Goal: Task Accomplishment & Management: Manage account settings

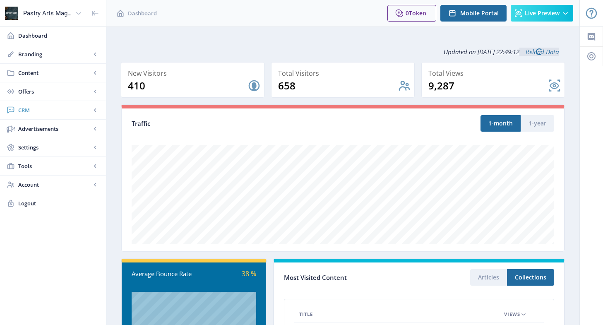
click at [41, 104] on link "CRM" at bounding box center [53, 110] width 106 height 18
click at [55, 125] on span "Readers" at bounding box center [61, 129] width 71 height 8
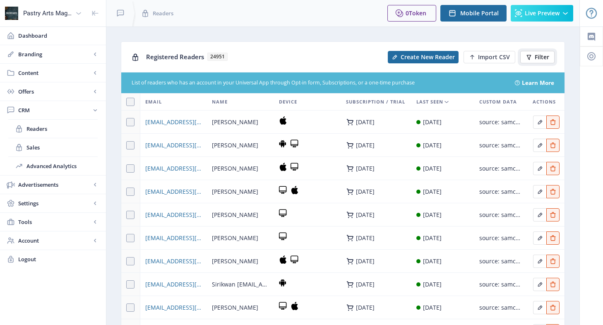
click at [537, 58] on span "Filter" at bounding box center [541, 57] width 14 height 7
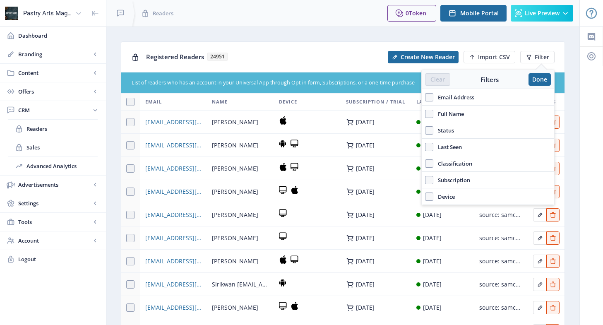
click at [458, 96] on span "Email Address" at bounding box center [453, 97] width 41 height 10
click at [425, 97] on input "Email Address" at bounding box center [425, 97] width 0 height 0
checkbox input "true"
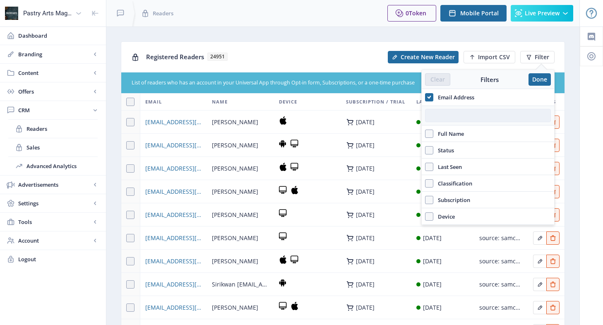
click at [453, 117] on input "text" at bounding box center [488, 115] width 126 height 13
paste input "[EMAIL_ADDRESS][DOMAIN_NAME]"
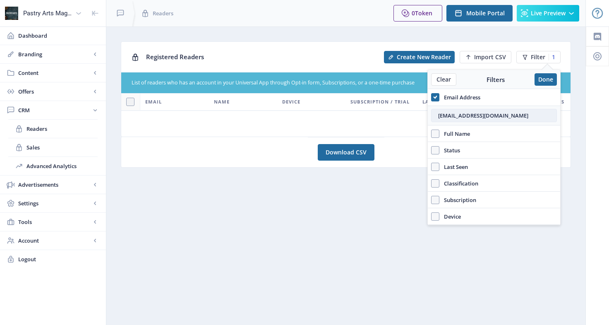
click at [436, 116] on input "[EMAIL_ADDRESS][DOMAIN_NAME]" at bounding box center [494, 115] width 126 height 13
type input "[EMAIL_ADDRESS][DOMAIN_NAME]"
click at [408, 141] on nb-card "Download CSV" at bounding box center [346, 152] width 450 height 31
click at [538, 81] on button "Done" at bounding box center [545, 79] width 22 height 12
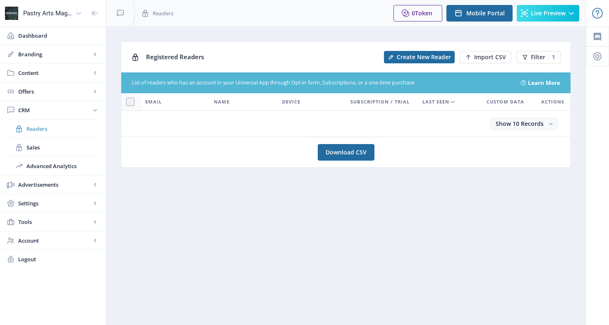
click at [40, 129] on span "Readers" at bounding box center [61, 129] width 71 height 8
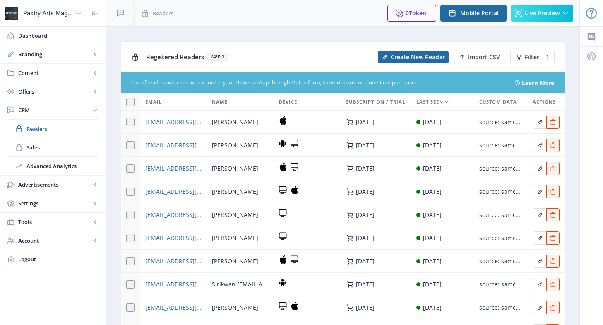
click at [430, 27] on nb-layout-column "Registered Readers 24951 Create New Reader Import CSV Filter 1 List of readers …" at bounding box center [343, 226] width 474 height 400
click at [526, 55] on span "Filter" at bounding box center [532, 57] width 14 height 7
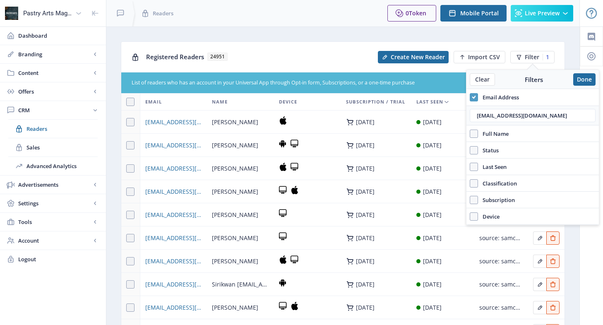
click at [472, 95] on icon at bounding box center [474, 97] width 4 height 8
click at [470, 97] on input "Email Address" at bounding box center [470, 97] width 0 height 0
checkbox input "false"
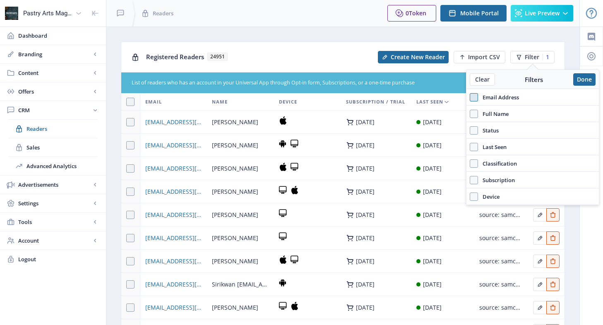
click at [498, 112] on span "Full Name" at bounding box center [493, 114] width 31 height 10
click at [470, 113] on input "Full Name" at bounding box center [470, 113] width 0 height 0
checkbox input "true"
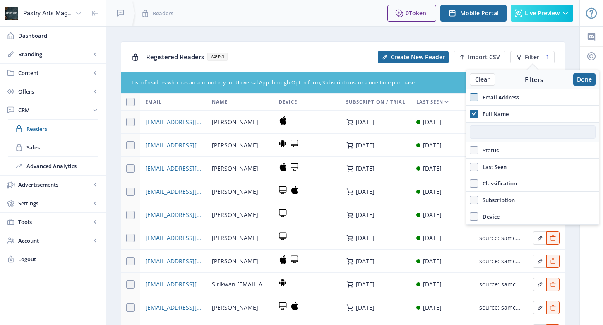
click at [505, 132] on input "text" at bounding box center [533, 131] width 126 height 13
paste input "[PERSON_NAME]"
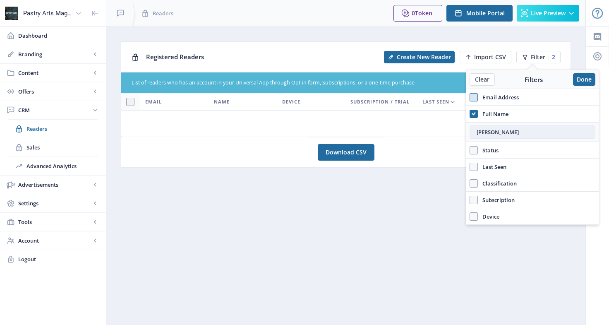
click at [477, 131] on input "[PERSON_NAME]" at bounding box center [533, 131] width 126 height 13
type input "[PERSON_NAME]"
click at [423, 119] on div "Show 10 Records" at bounding box center [345, 123] width 429 height 12
click at [475, 114] on icon at bounding box center [474, 114] width 4 height 8
click at [470, 114] on input "Full Name" at bounding box center [470, 113] width 0 height 0
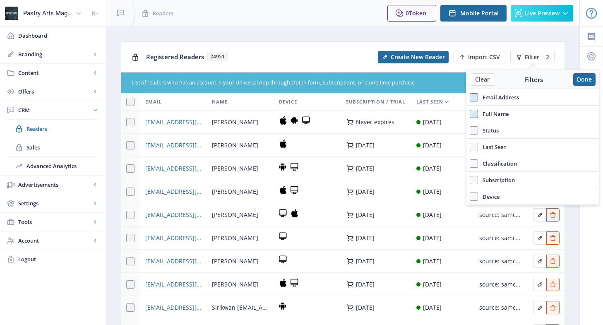
click at [488, 113] on span "Full Name" at bounding box center [493, 114] width 31 height 10
click at [470, 113] on input "Full Name" at bounding box center [470, 113] width 0 height 0
checkbox input "true"
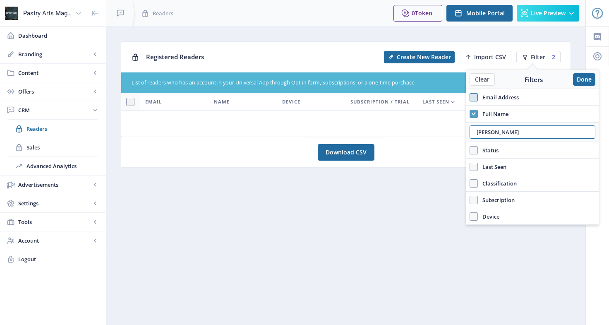
drag, startPoint x: 491, startPoint y: 134, endPoint x: 452, endPoint y: 137, distance: 39.4
click at [452, 137] on nb-layout "Pastry Arts Magazine Dashboard Branding App Appearance Brand Brief Pages SEO We…" at bounding box center [304, 162] width 609 height 325
click at [504, 130] on input "[PERSON_NAME]" at bounding box center [533, 131] width 126 height 13
drag, startPoint x: 509, startPoint y: 131, endPoint x: 465, endPoint y: 133, distance: 43.9
click at [465, 133] on nb-layout "Pastry Arts Magazine Dashboard Branding App Appearance Brand Brief Pages SEO We…" at bounding box center [304, 162] width 609 height 325
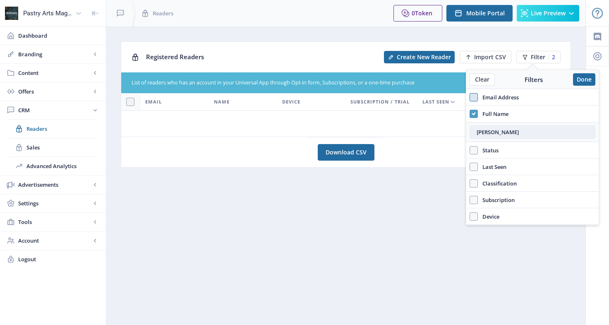
paste input "[PERSON_NAME]"
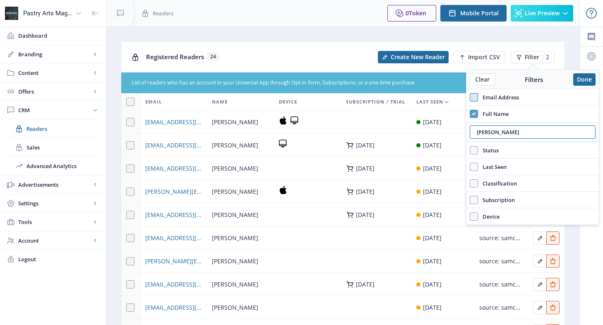
type input "[PERSON_NAME]"
click at [263, 35] on nb-layout-column "Registered Readers 24 Create New Reader Import CSV Filter 2 List of readers who…" at bounding box center [343, 226] width 474 height 400
click at [191, 168] on span "[EMAIL_ADDRESS][DOMAIN_NAME]" at bounding box center [173, 168] width 57 height 10
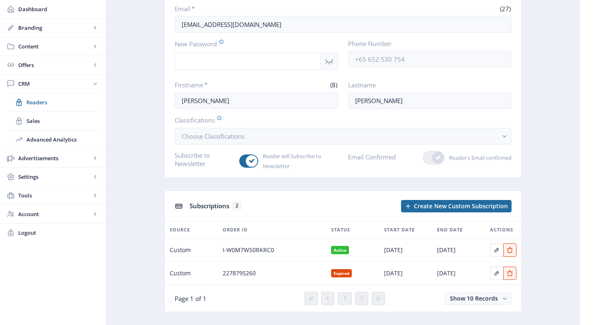
scroll to position [86, 0]
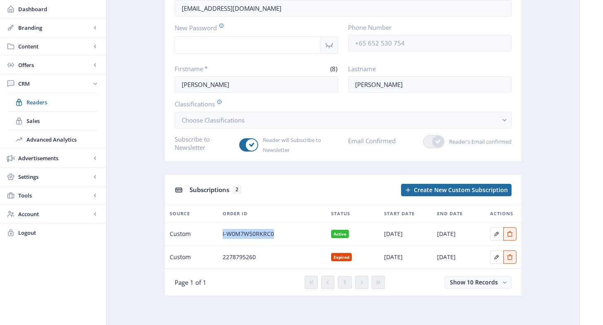
drag, startPoint x: 279, startPoint y: 230, endPoint x: 222, endPoint y: 236, distance: 57.4
click at [223, 236] on div "I-W0M7W50RKRC0" at bounding box center [272, 234] width 98 height 10
copy span "I-W0M7W50RKRC0"
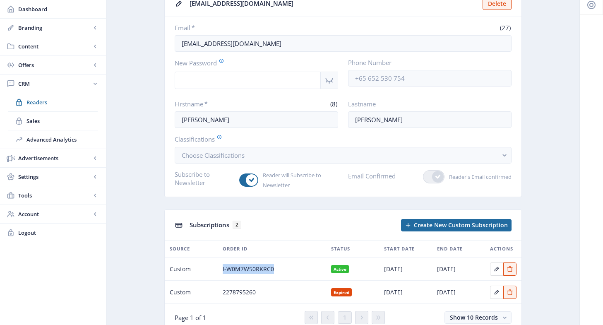
scroll to position [0, 0]
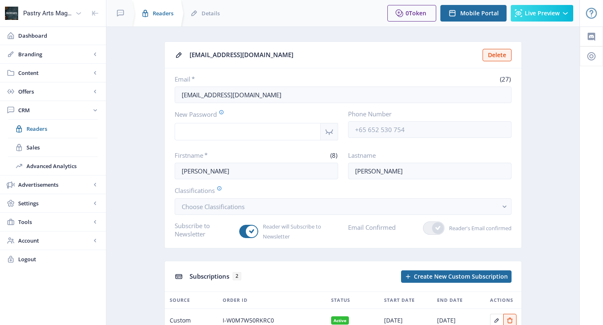
click at [161, 14] on span "Readers" at bounding box center [163, 13] width 21 height 8
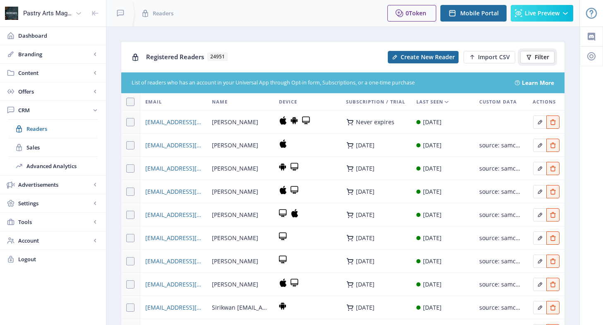
click at [537, 54] on span "Filter" at bounding box center [541, 57] width 14 height 7
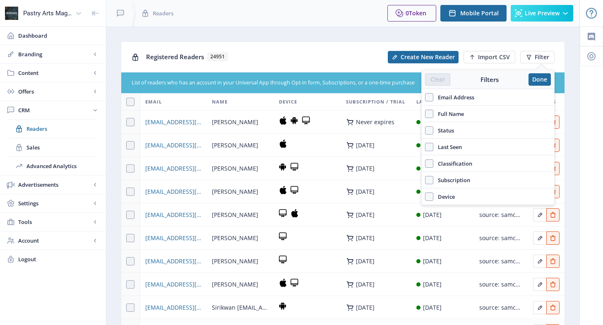
click at [463, 96] on span "Email Address" at bounding box center [453, 97] width 41 height 10
click at [425, 97] on input "Email Address" at bounding box center [425, 97] width 0 height 0
checkbox input "true"
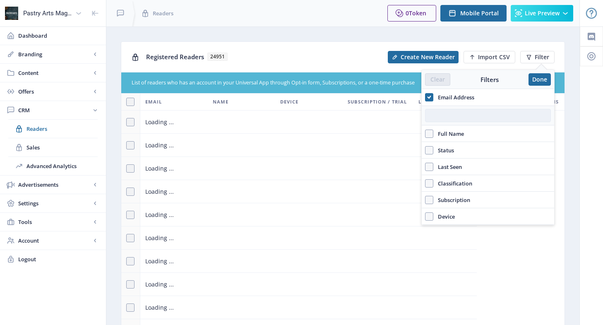
click at [455, 116] on input "text" at bounding box center [488, 115] width 126 height 13
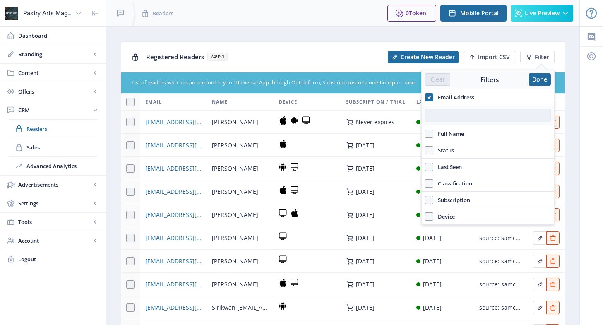
paste input "[PERSON_NAME][EMAIL_ADDRESS][DOMAIN_NAME]"
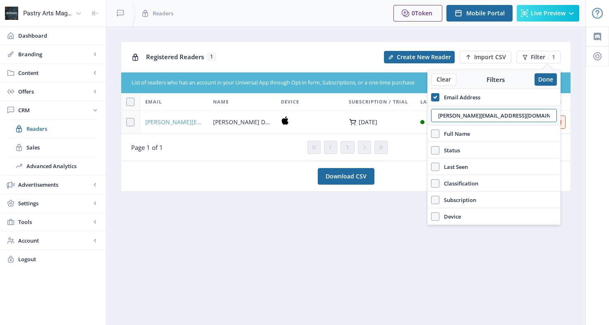
type input "[PERSON_NAME][EMAIL_ADDRESS][DOMAIN_NAME]"
click at [169, 121] on span "[PERSON_NAME][EMAIL_ADDRESS][DOMAIN_NAME]" at bounding box center [174, 122] width 58 height 10
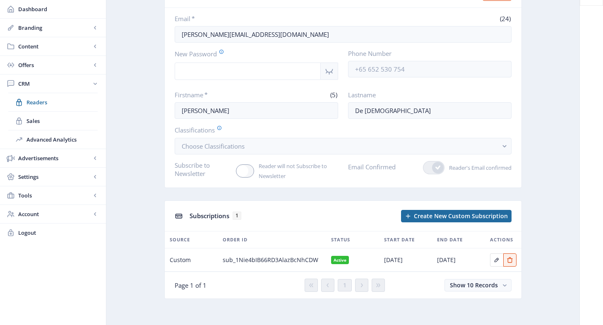
scroll to position [63, 0]
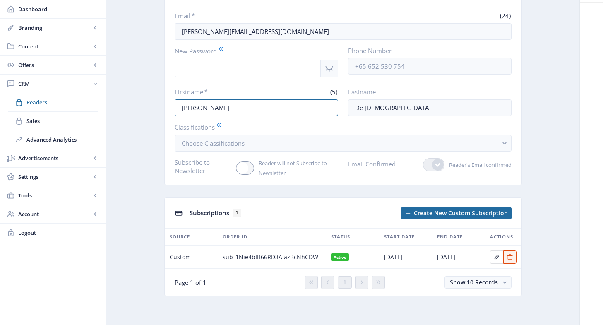
drag, startPoint x: 205, startPoint y: 108, endPoint x: 168, endPoint y: 109, distance: 36.4
click at [168, 109] on nb-card-body "Email * (24) [PERSON_NAME][EMAIL_ADDRESS][DOMAIN_NAME] New Password Phone Numbe…" at bounding box center [343, 95] width 357 height 180
drag, startPoint x: 260, startPoint y: 31, endPoint x: 171, endPoint y: 33, distance: 89.0
click at [171, 33] on nb-card-body "Email * (24) [PERSON_NAME][EMAIL_ADDRESS][DOMAIN_NAME] New Password Phone Numbe…" at bounding box center [343, 95] width 357 height 180
